Goal: Find specific page/section: Find specific page/section

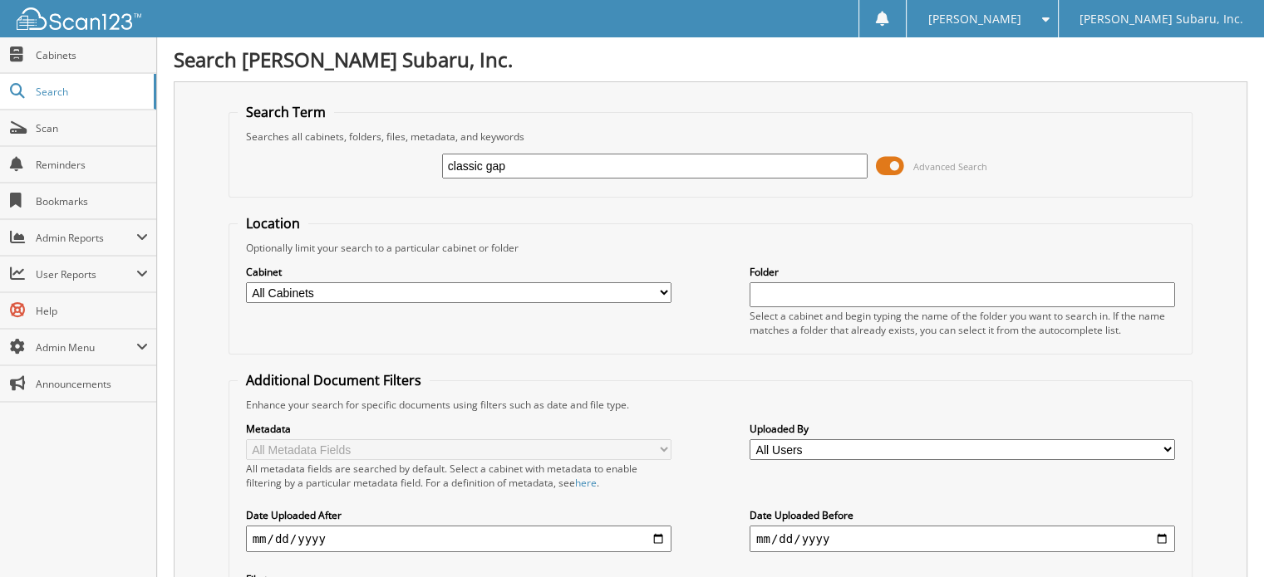
type input "classic gap"
drag, startPoint x: 885, startPoint y: 165, endPoint x: 886, endPoint y: 176, distance: 11.7
click at [886, 165] on span at bounding box center [890, 166] width 28 height 25
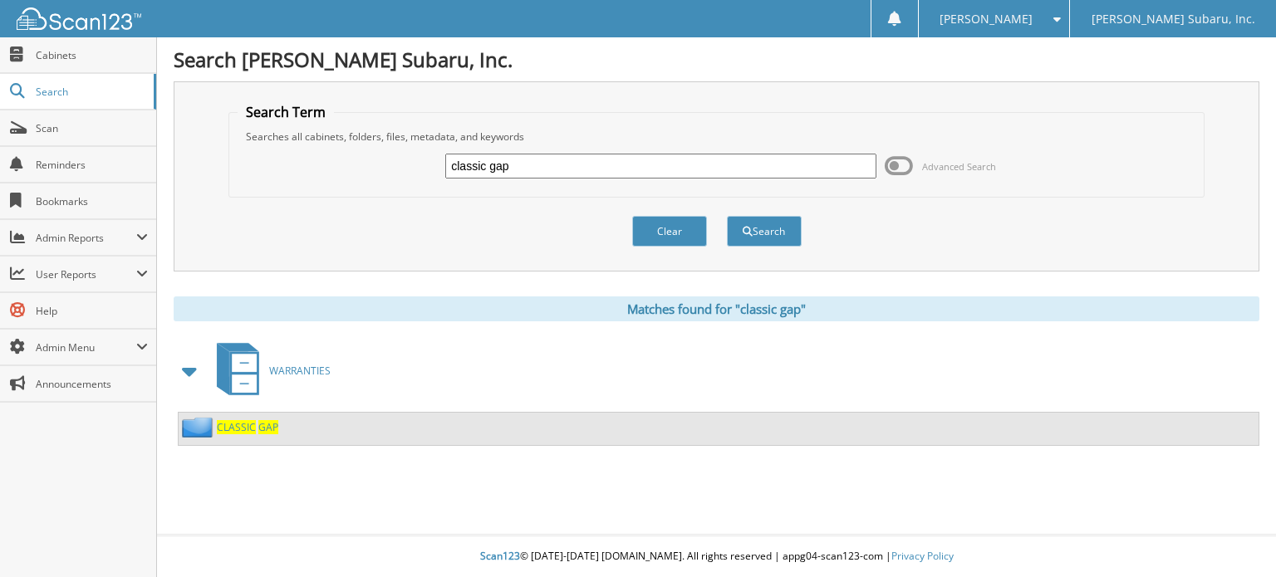
click at [250, 430] on div "CLASSIC GAP" at bounding box center [229, 427] width 100 height 21
click at [247, 425] on span "CLASSIC" at bounding box center [236, 427] width 39 height 14
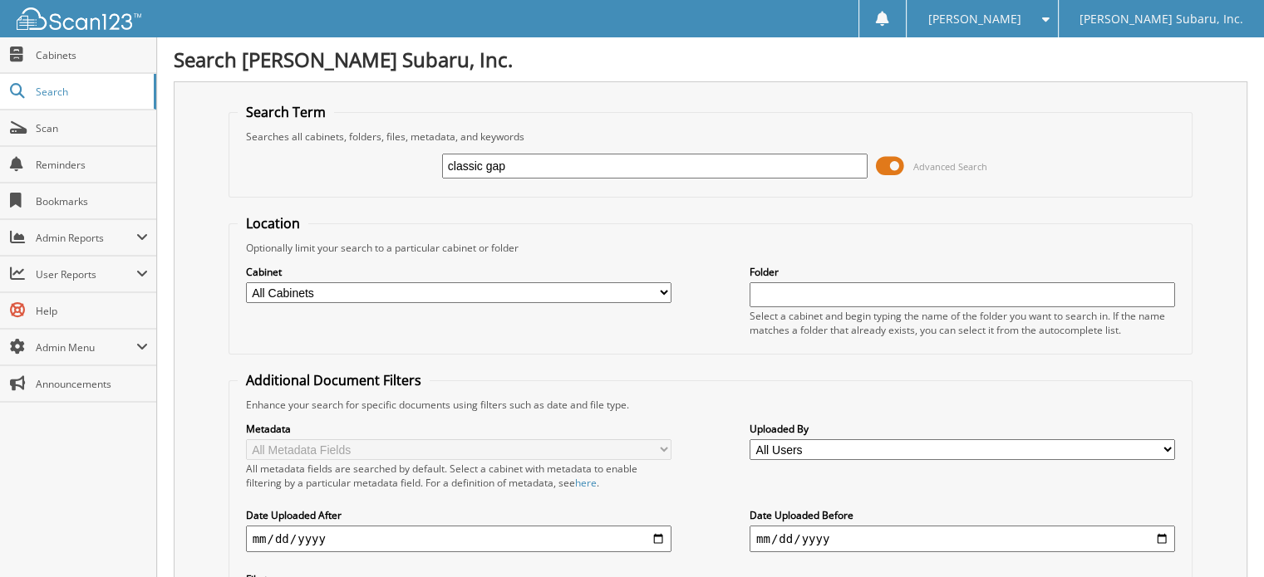
type input "classic gap"
click at [884, 163] on span at bounding box center [890, 166] width 28 height 25
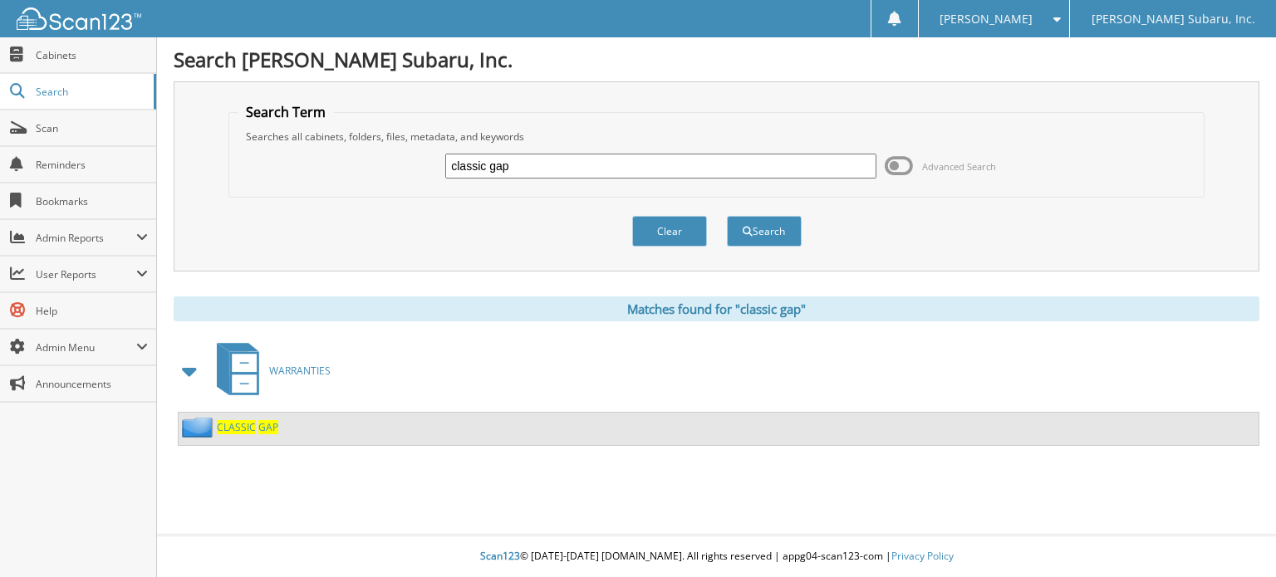
click at [258, 425] on span "GAP" at bounding box center [268, 427] width 20 height 14
